Goal: Navigation & Orientation: Find specific page/section

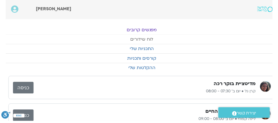
click at [149, 42] on link "לוח שידורים" at bounding box center [145, 39] width 278 height 9
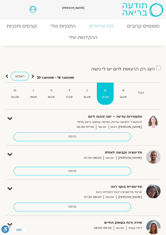
click at [73, 122] on link "כניסה" at bounding box center [72, 171] width 117 height 9
